Goal: Task Accomplishment & Management: Manage account settings

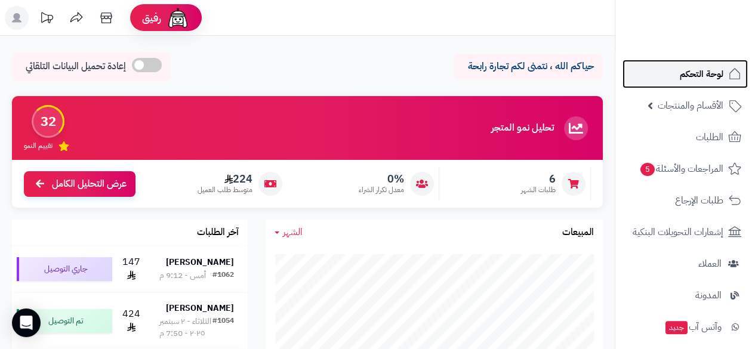
click at [450, 84] on link "لوحة التحكم" at bounding box center [685, 74] width 125 height 29
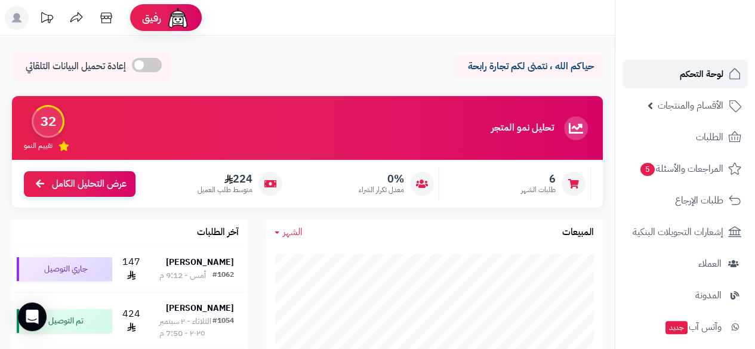
click at [680, 78] on span "لوحة التحكم" at bounding box center [702, 74] width 44 height 17
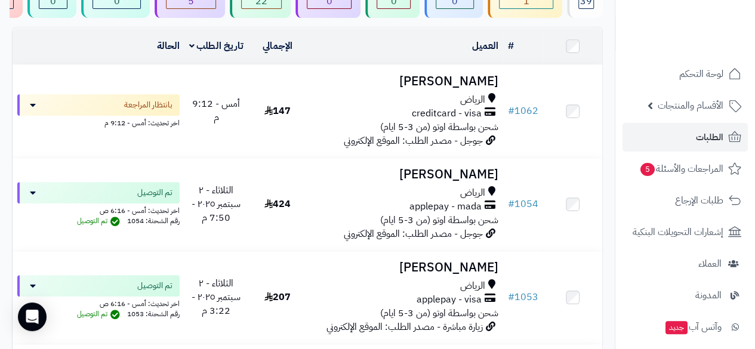
scroll to position [151, 0]
